Goal: Task Accomplishment & Management: Manage account settings

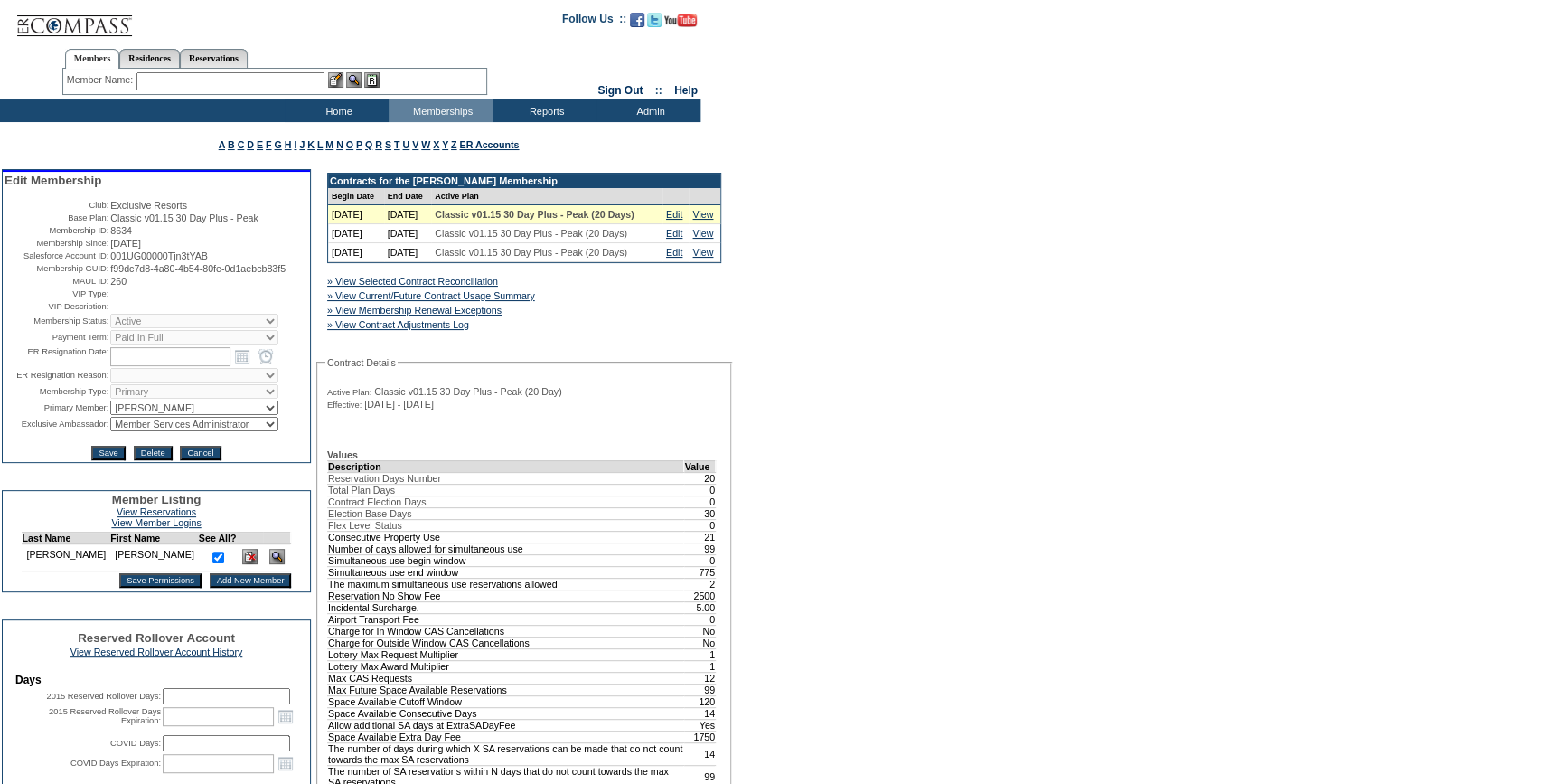
click at [191, 81] on input "text" at bounding box center [230, 82] width 188 height 18
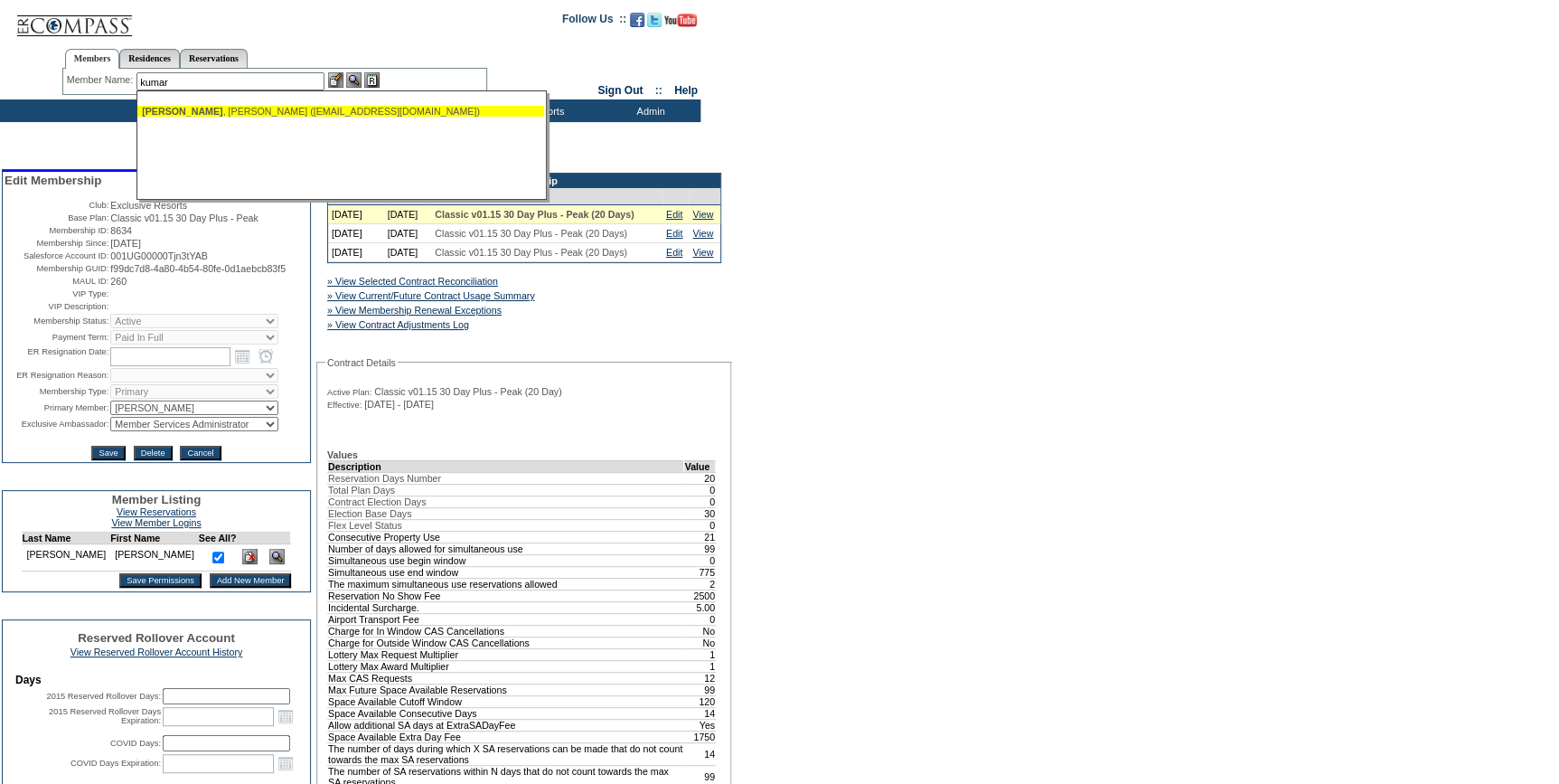
drag, startPoint x: 194, startPoint y: 112, endPoint x: 371, endPoint y: 88, distance: 178.6
click at [195, 112] on div "Kumar , Jay (jkumar32001@gmail.com)" at bounding box center [340, 112] width 397 height 11
type input "Kumar, Jay (jkumar32001@gmail.com)"
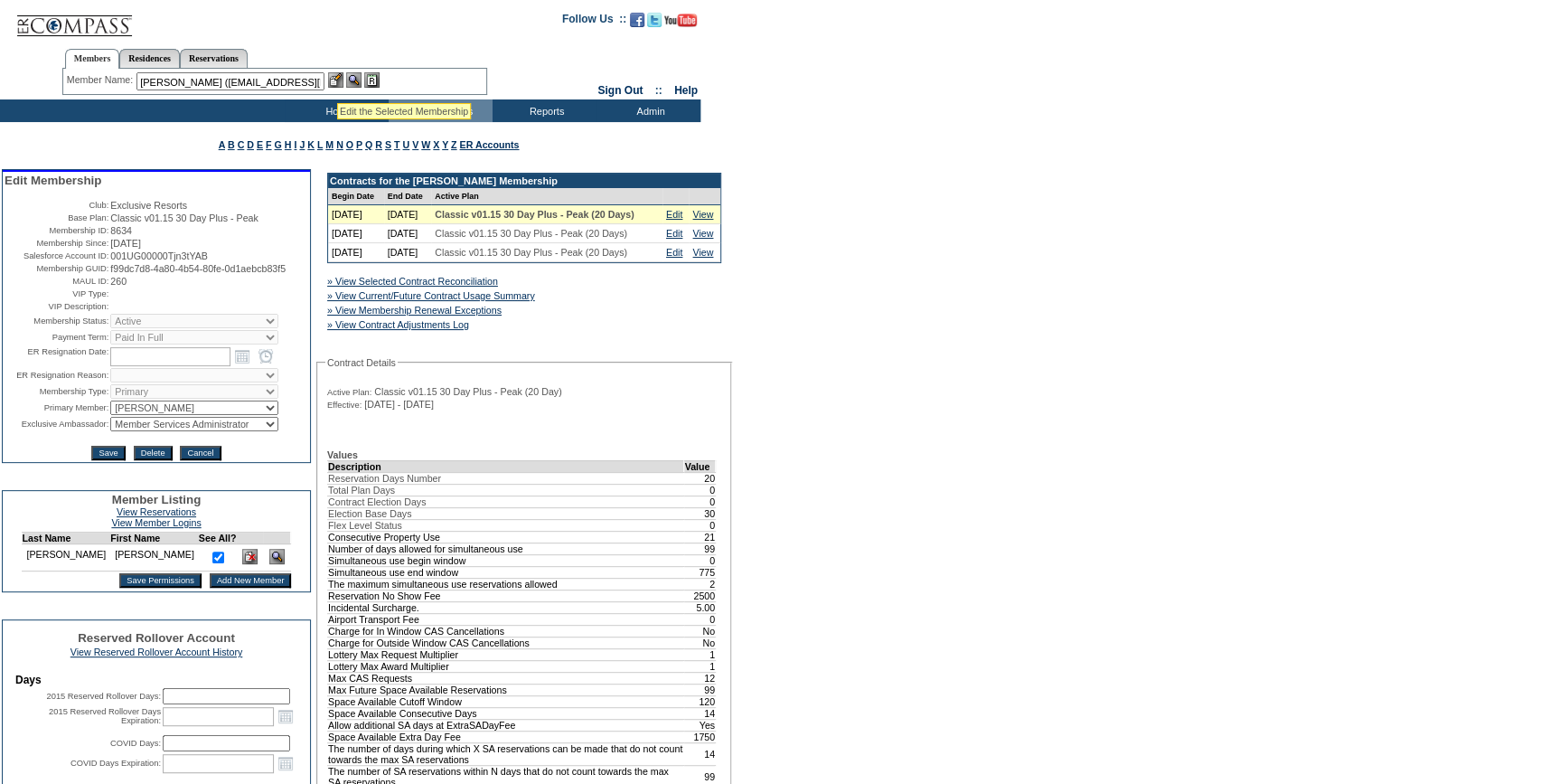
click at [338, 82] on img at bounding box center [336, 80] width 15 height 15
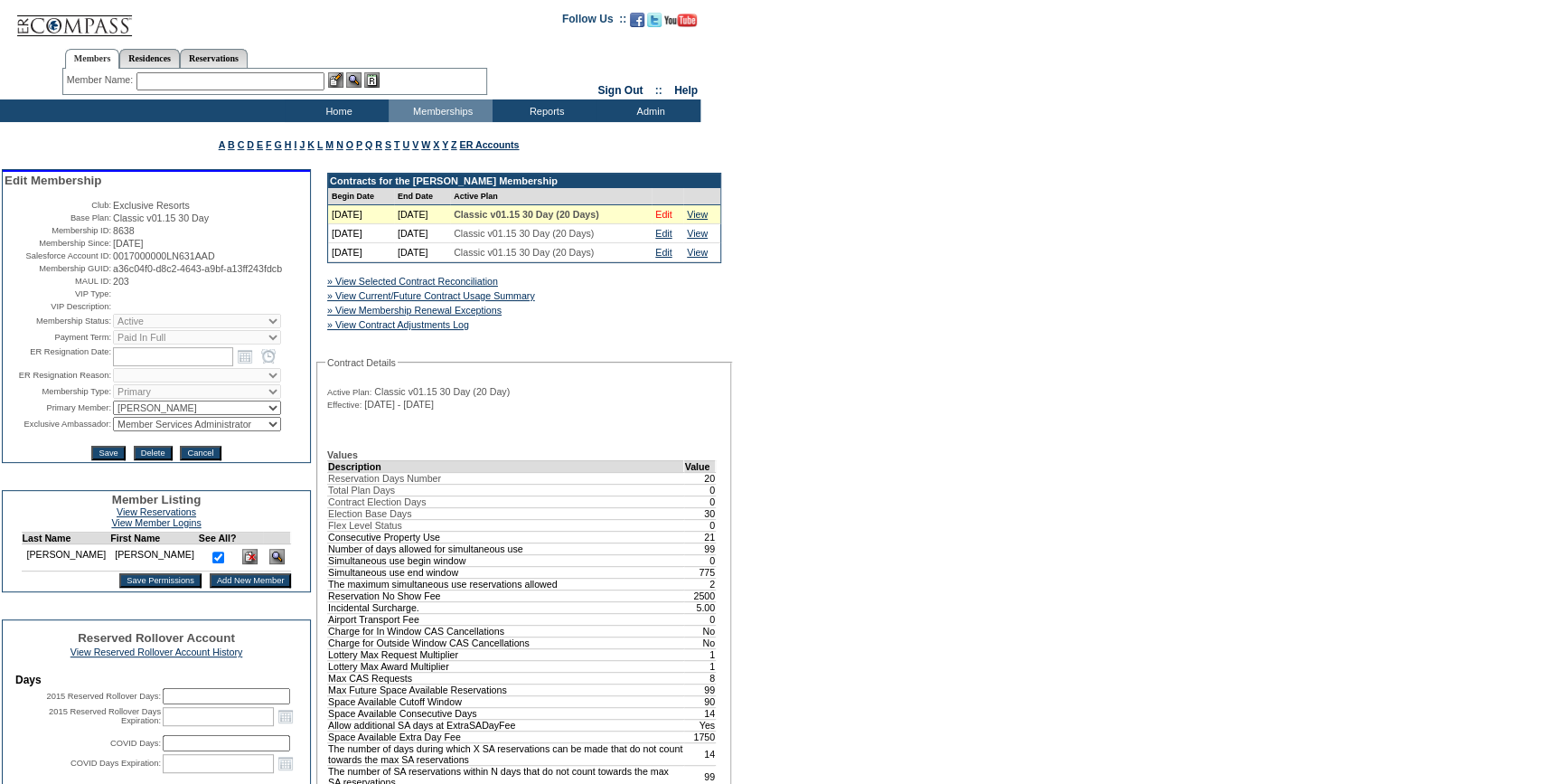
click at [672, 215] on link "Edit" at bounding box center [663, 214] width 16 height 11
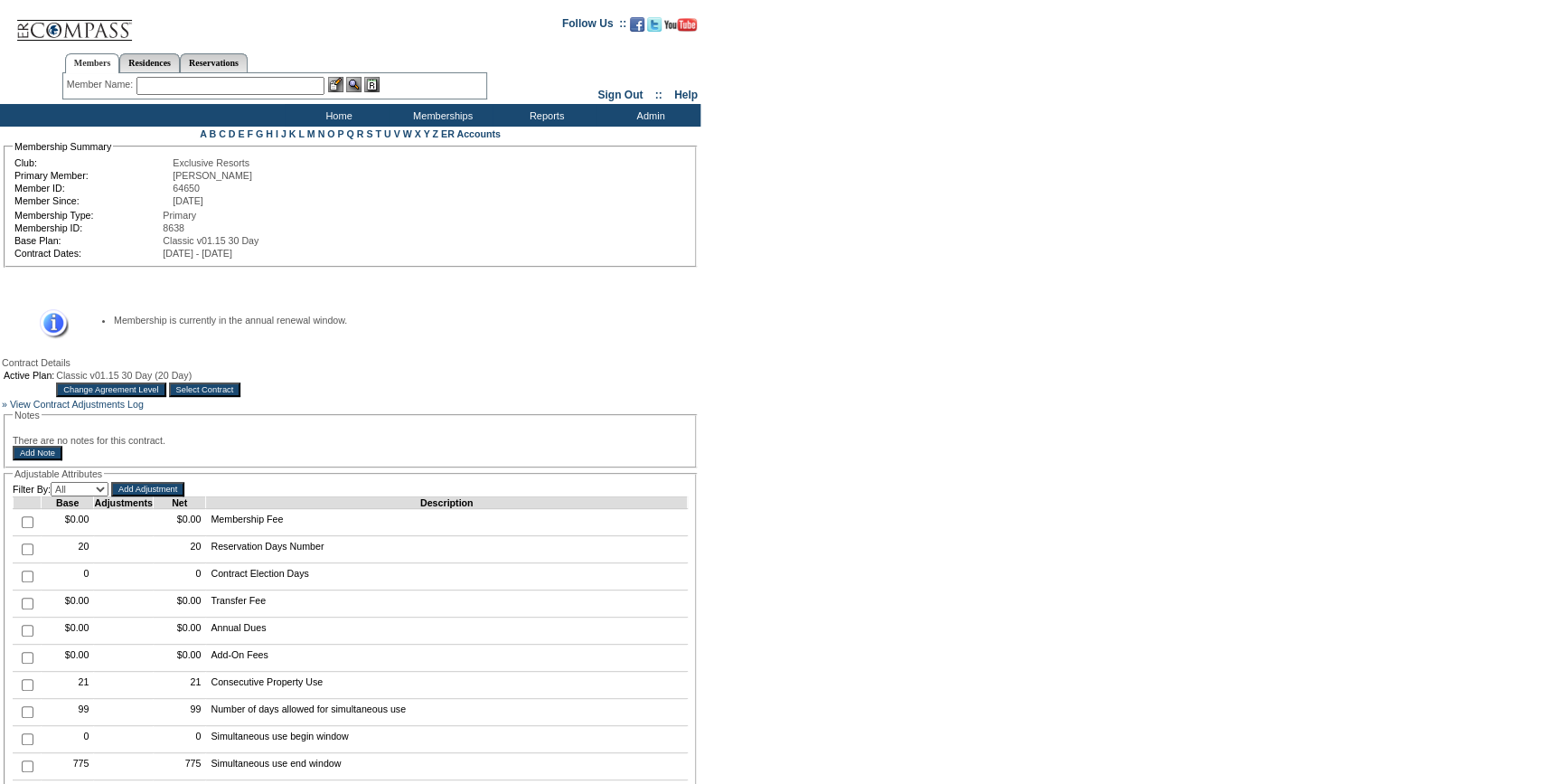
click at [251, 86] on input "text" at bounding box center [230, 86] width 188 height 18
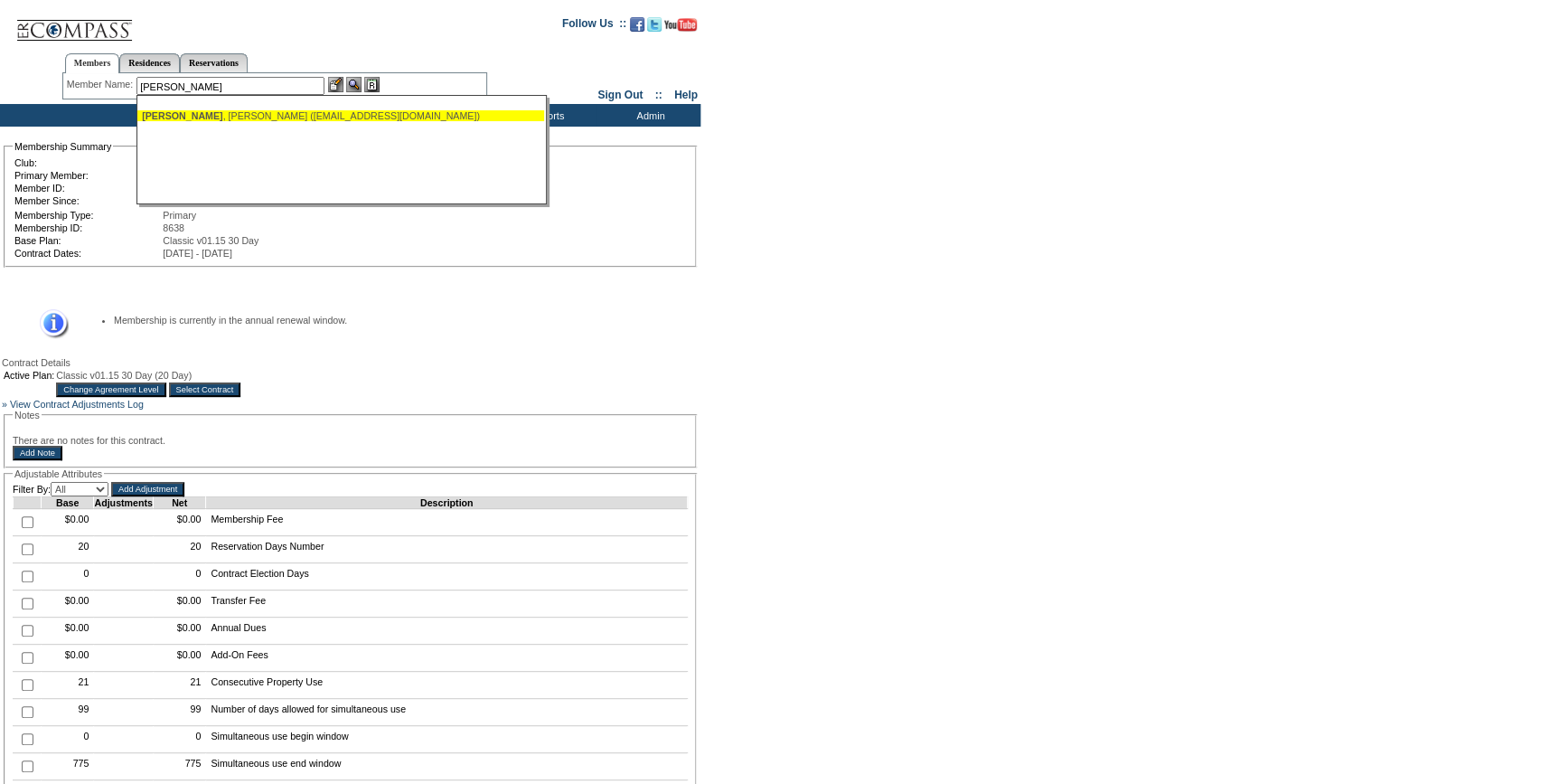
click at [248, 119] on div "[PERSON_NAME] ([EMAIL_ADDRESS][DOMAIN_NAME])" at bounding box center [340, 116] width 397 height 11
type input "[PERSON_NAME] ([EMAIL_ADDRESS][DOMAIN_NAME])"
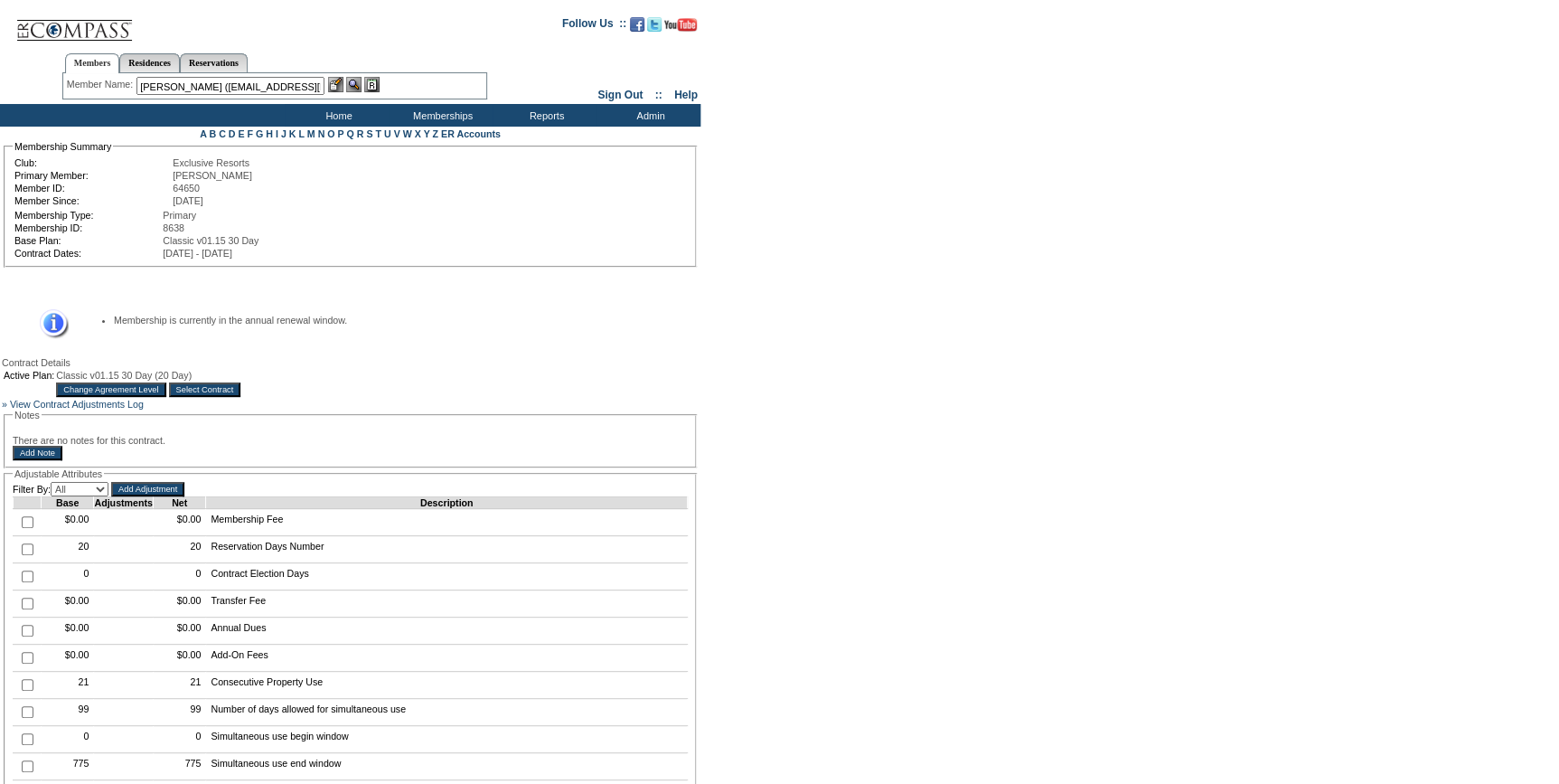
click at [344, 82] on img at bounding box center [336, 84] width 15 height 15
